Goal: Task Accomplishment & Management: Manage account settings

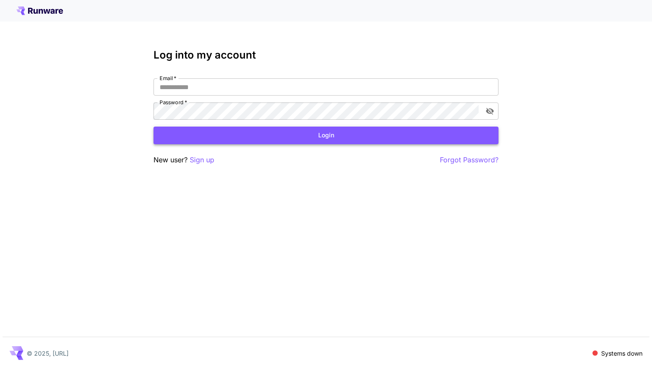
type input "**********"
click at [275, 141] on button "Login" at bounding box center [325, 136] width 345 height 18
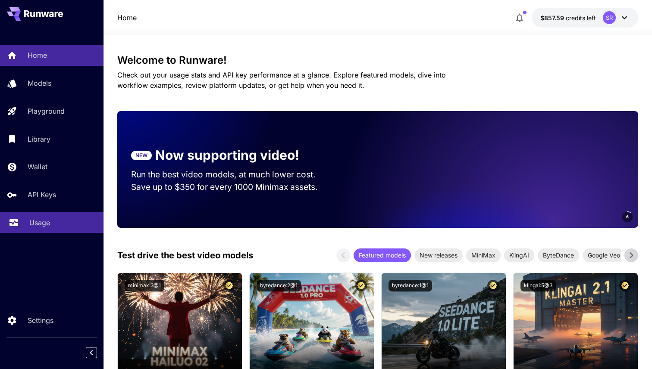
click at [49, 224] on p "Usage" at bounding box center [39, 223] width 21 height 10
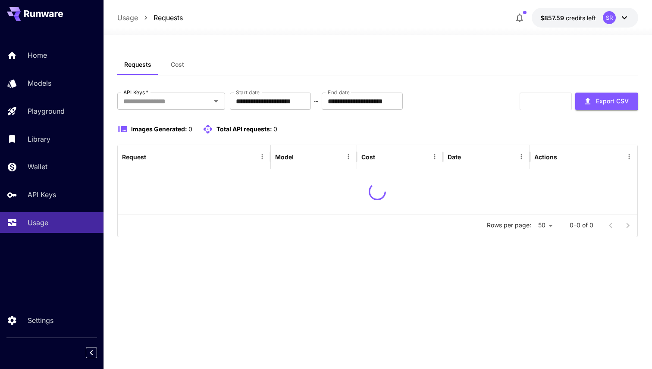
click at [176, 63] on span "Cost" at bounding box center [177, 65] width 13 height 8
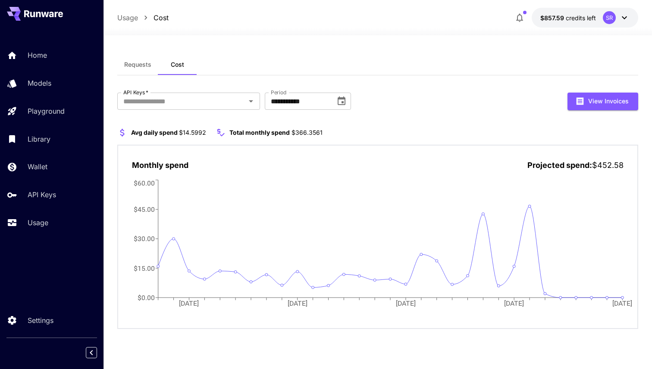
click at [139, 65] on span "Requests" at bounding box center [137, 65] width 27 height 8
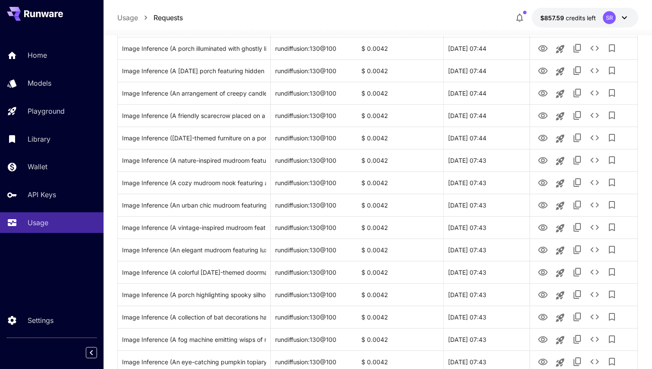
scroll to position [969, 0]
